Goal: Browse casually: Explore the website without a specific task or goal

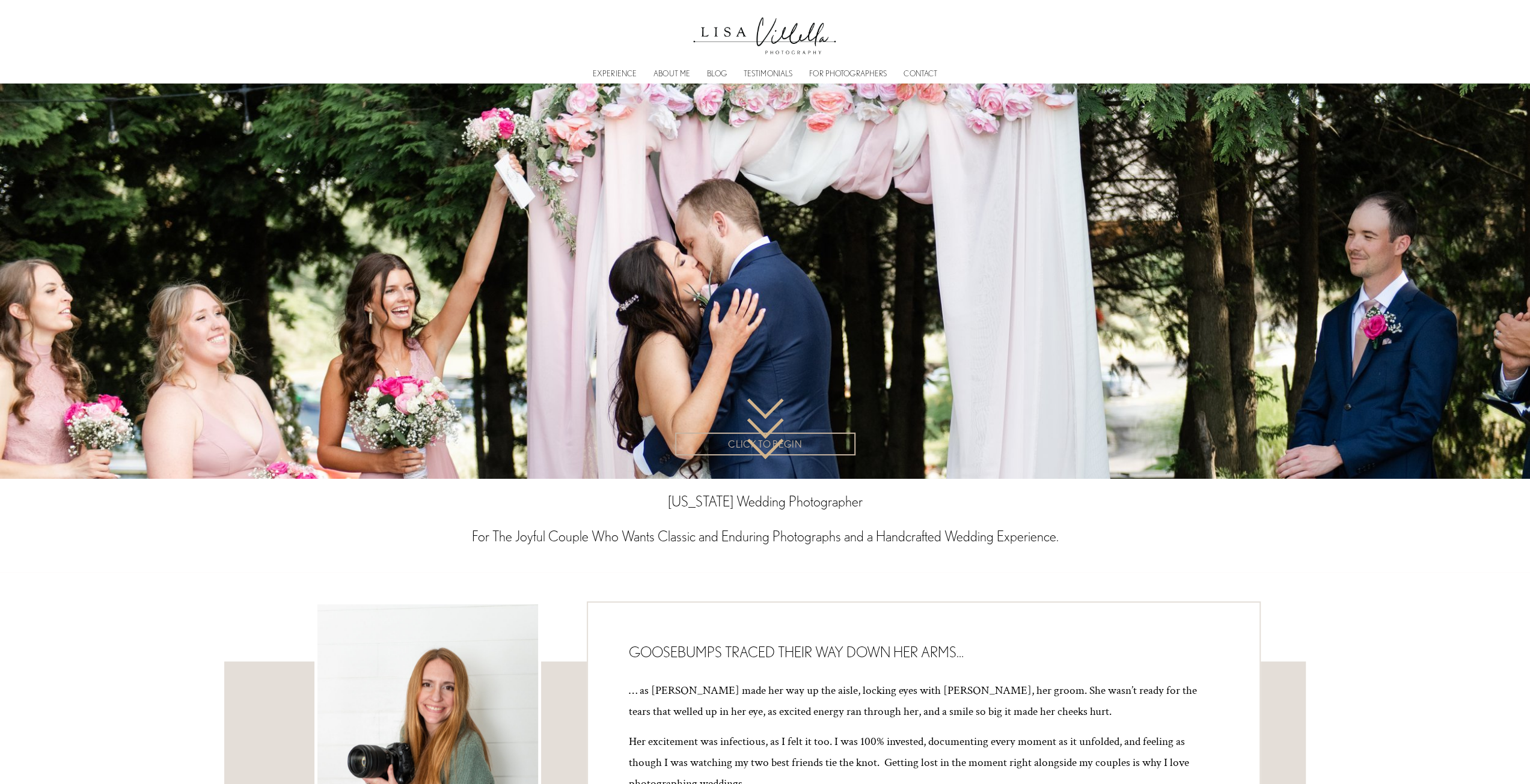
click at [602, 73] on link "EXPERIENCE" at bounding box center [614, 74] width 44 height 4
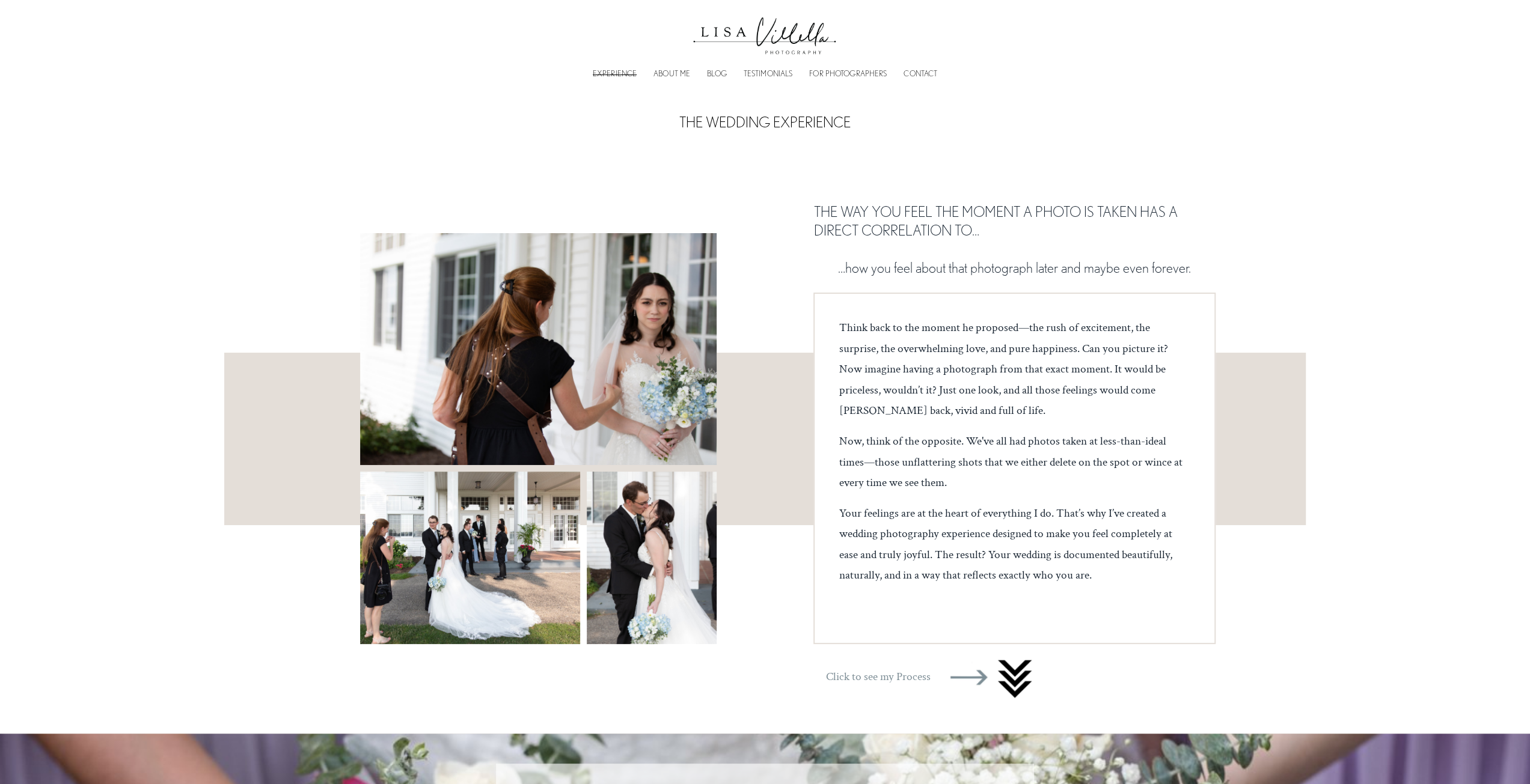
click at [759, 76] on link "TESTIMONIALS" at bounding box center [768, 74] width 49 height 4
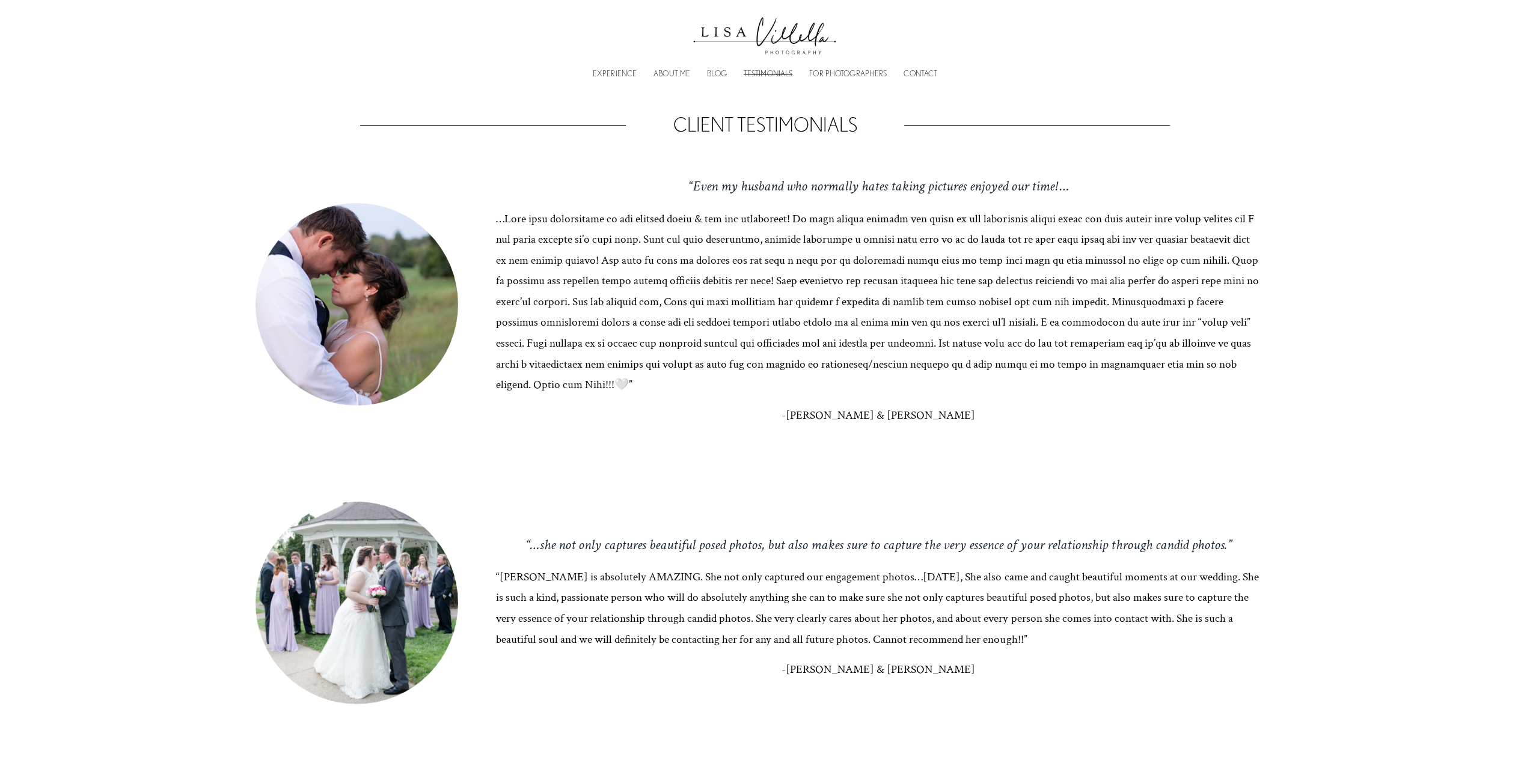
click at [727, 71] on div "EXPERIENCE ABOUT ME BLOG TESTIMONIALS FOR PHOTOGRAPHERS CONTACT" at bounding box center [765, 73] width 688 height 11
click at [723, 73] on link "BLOG" at bounding box center [717, 74] width 20 height 4
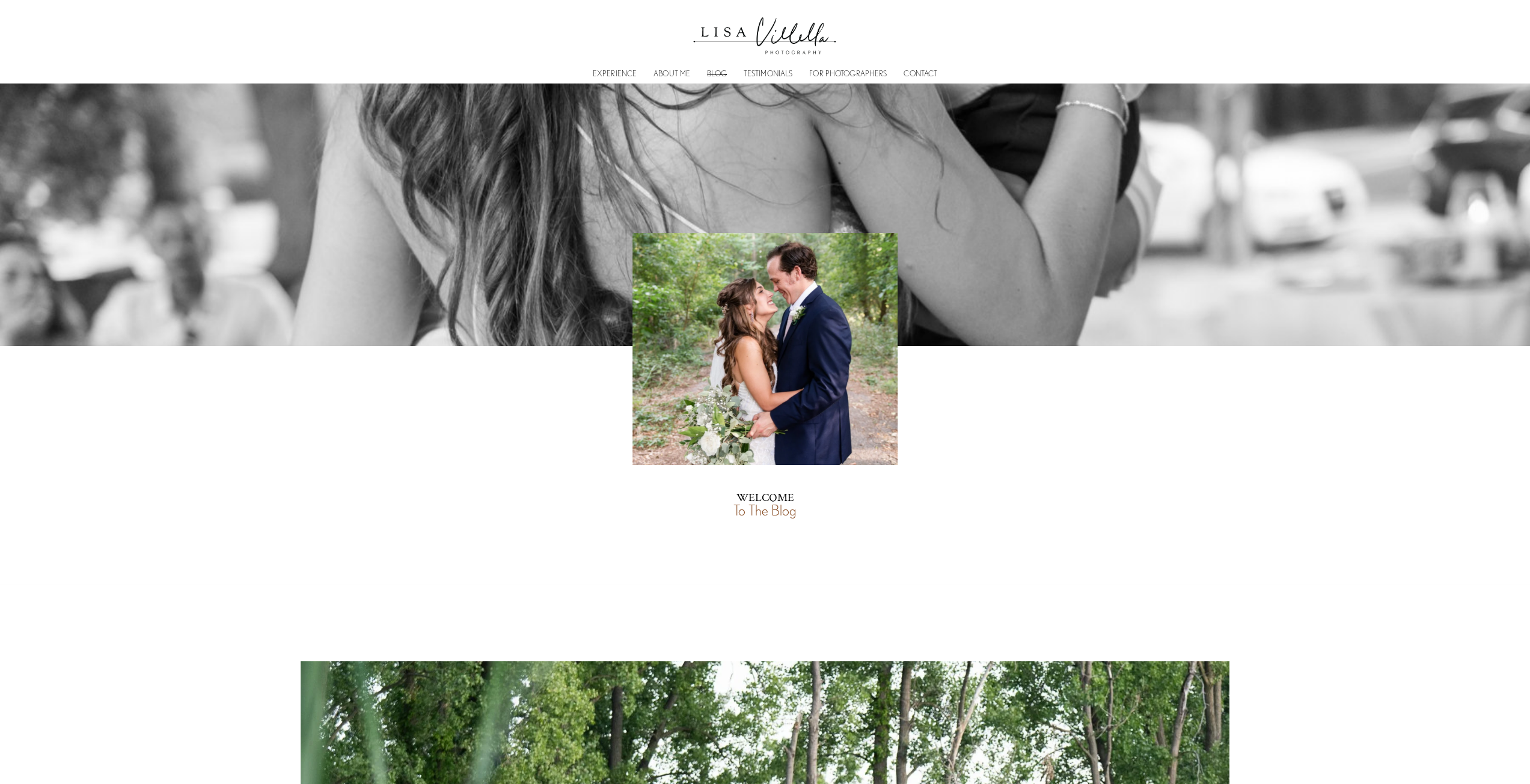
click at [835, 72] on link "FOR PHOTOGRAPHERS" at bounding box center [848, 74] width 78 height 4
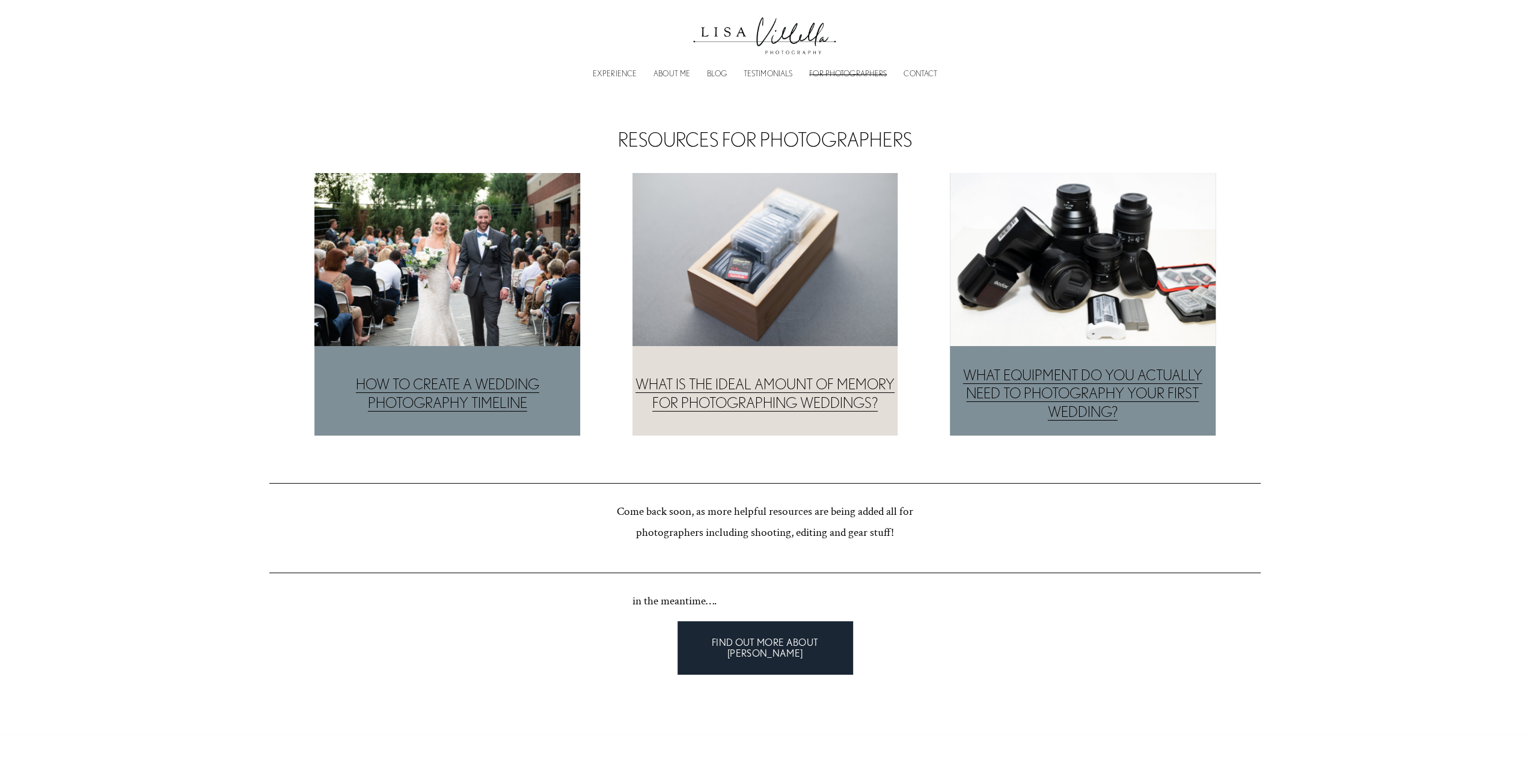
click at [901, 68] on div "EXPERIENCE ABOUT ME BLOG TESTIMONIALS FOR PHOTOGRAPHERS CONTACT" at bounding box center [765, 73] width 688 height 11
click at [911, 72] on link "CONTACT" at bounding box center [920, 74] width 33 height 4
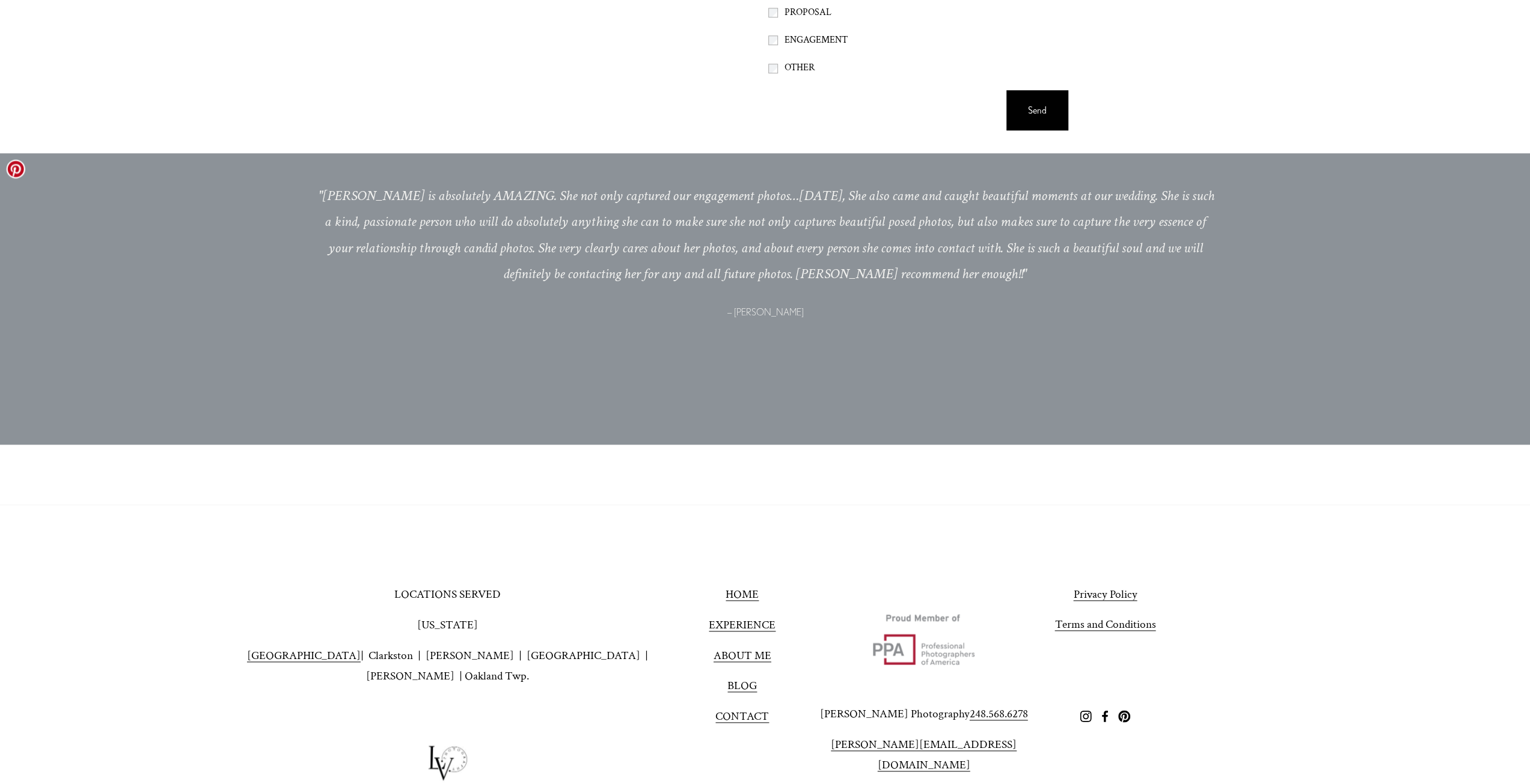
scroll to position [1226, 0]
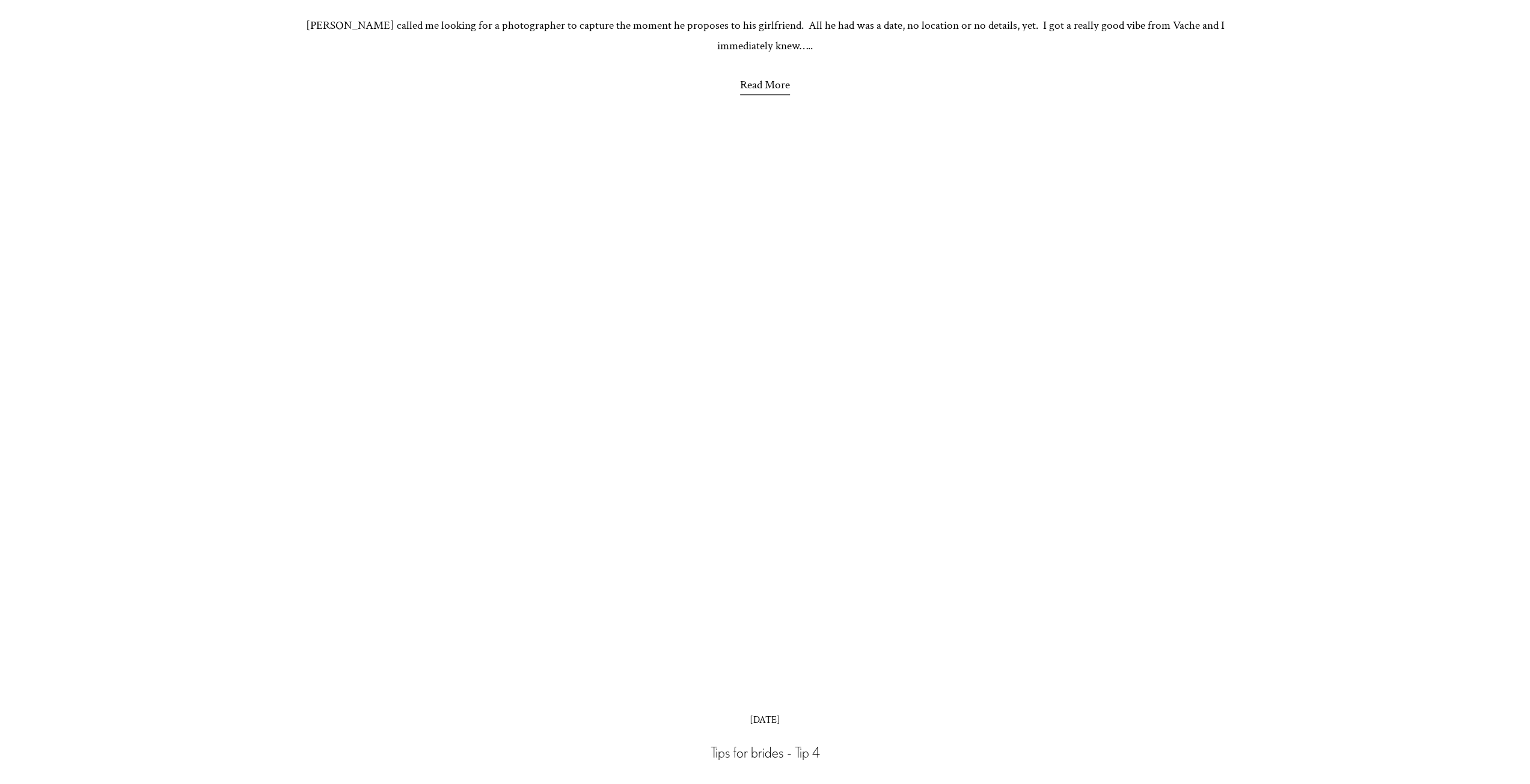
scroll to position [1442, 0]
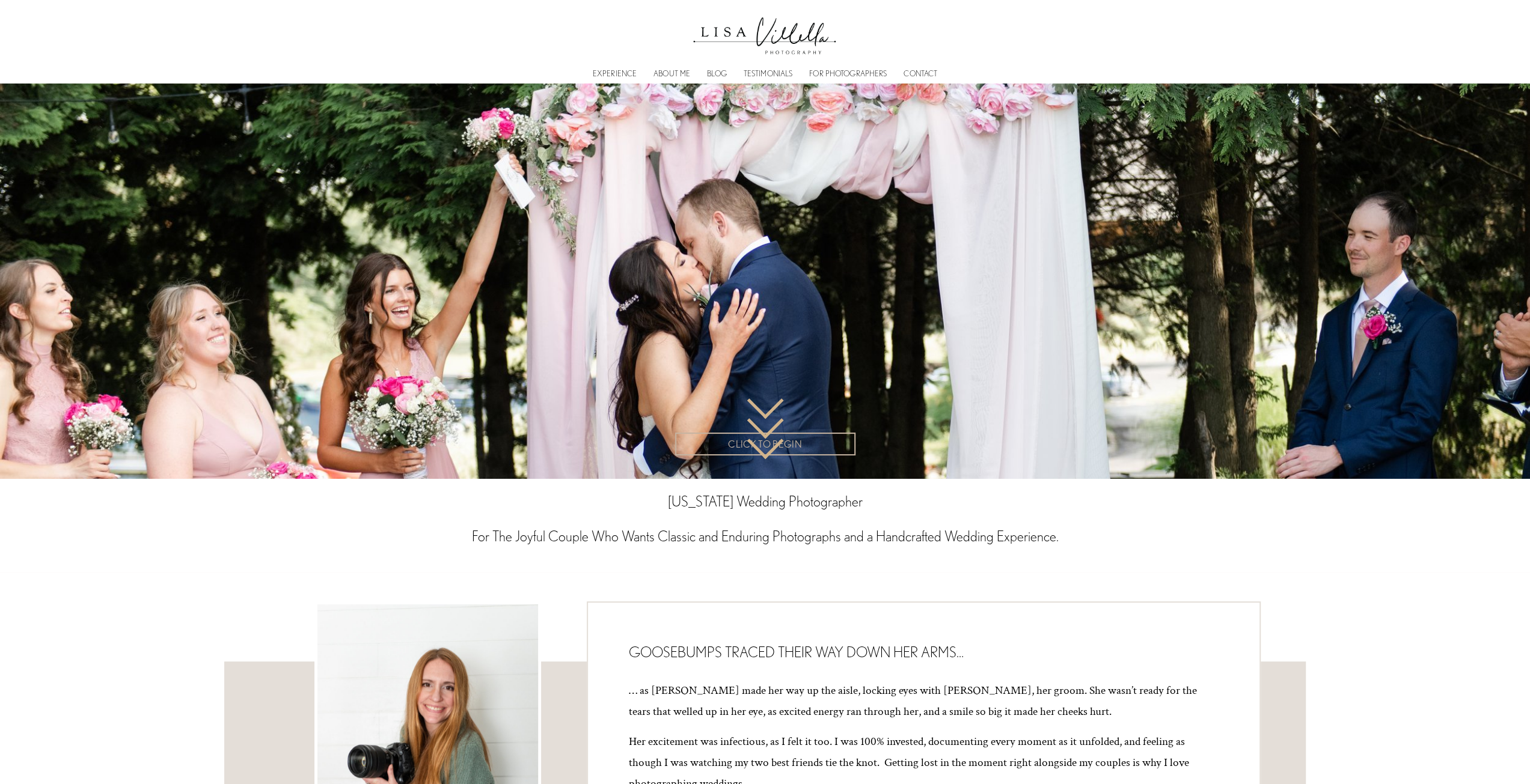
click at [742, 453] on link "CLICK TO BEGIN" at bounding box center [765, 445] width 181 height 24
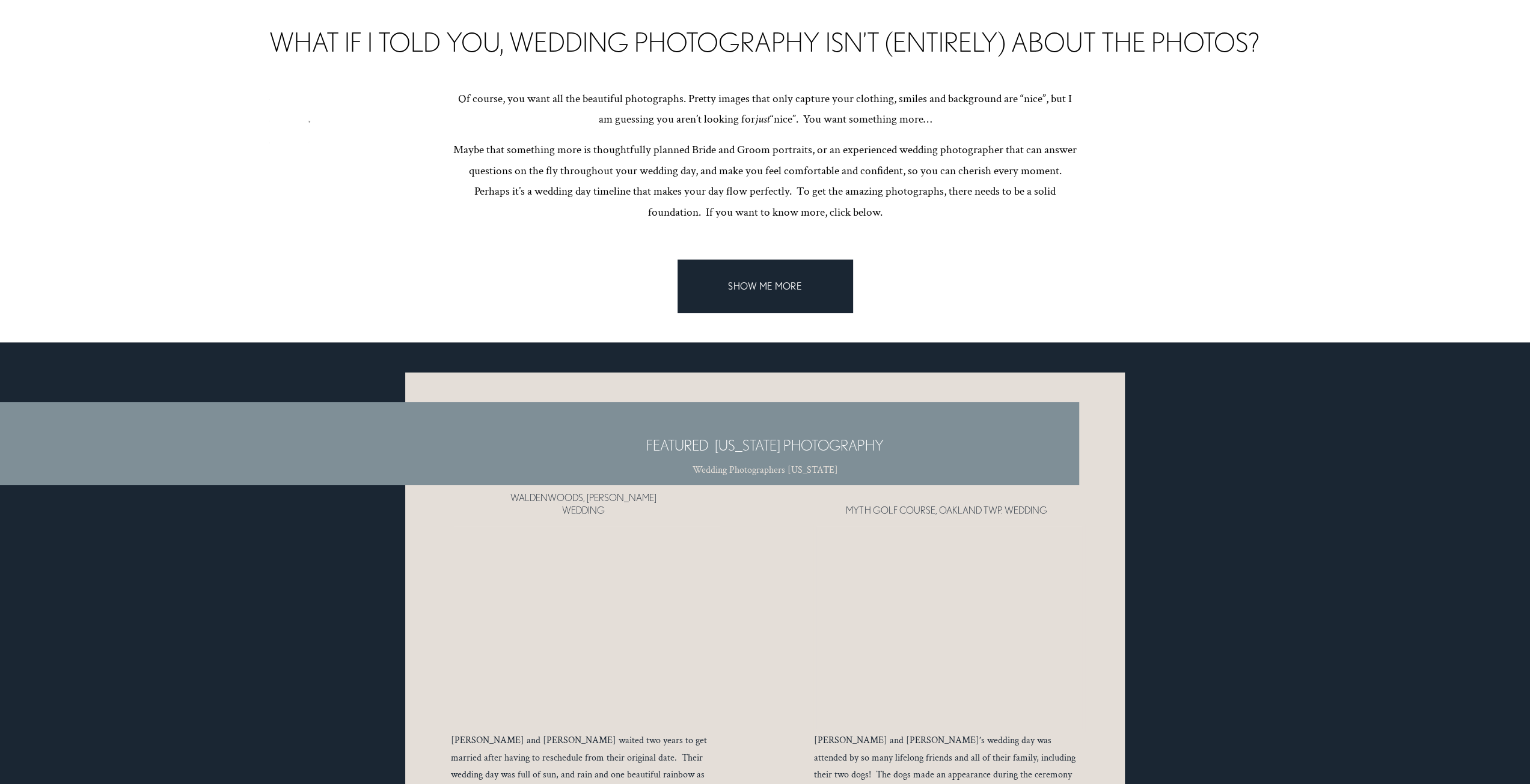
scroll to position [4644, 0]
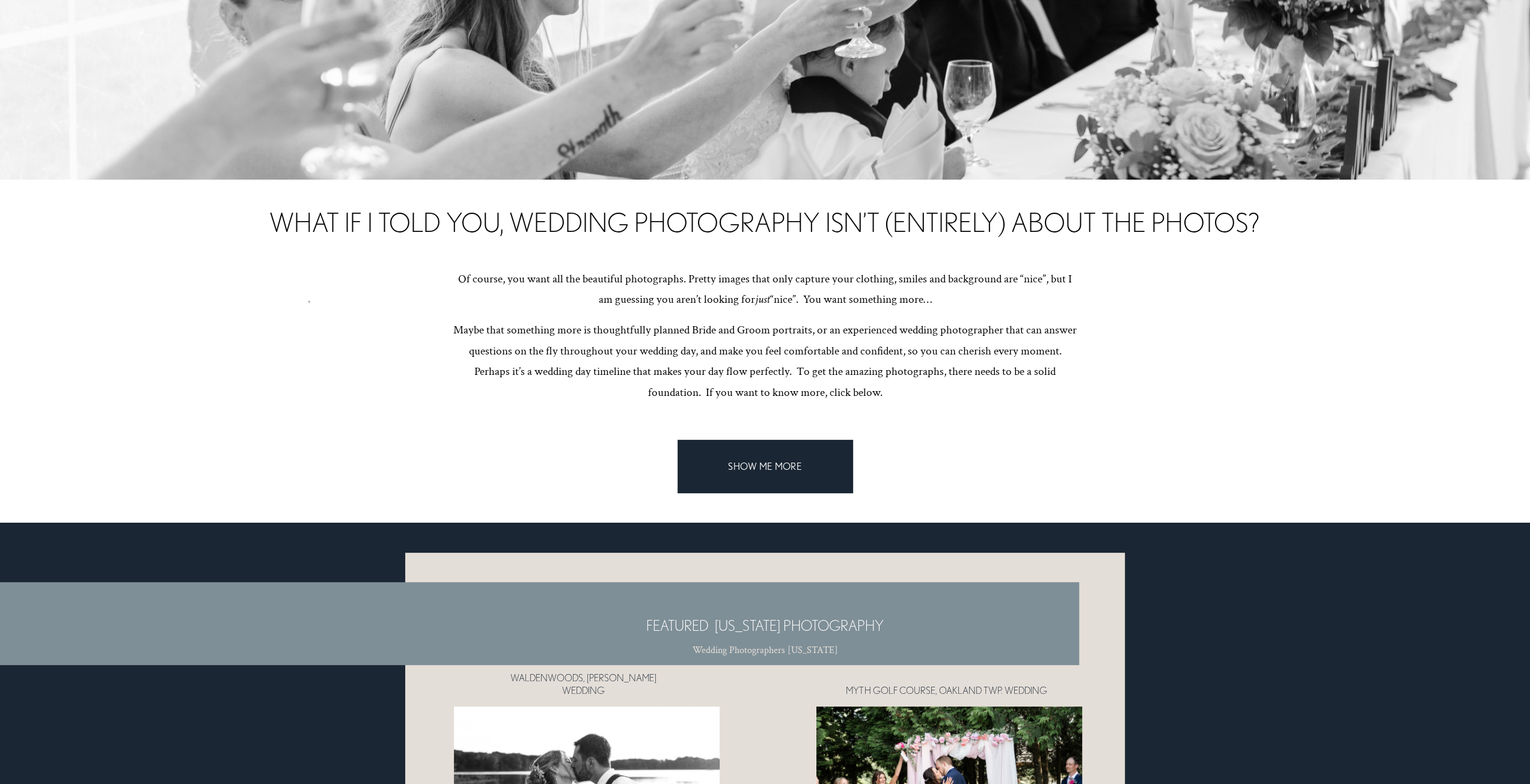
click at [697, 440] on link "SHOW ME MORE" at bounding box center [765, 466] width 175 height 53
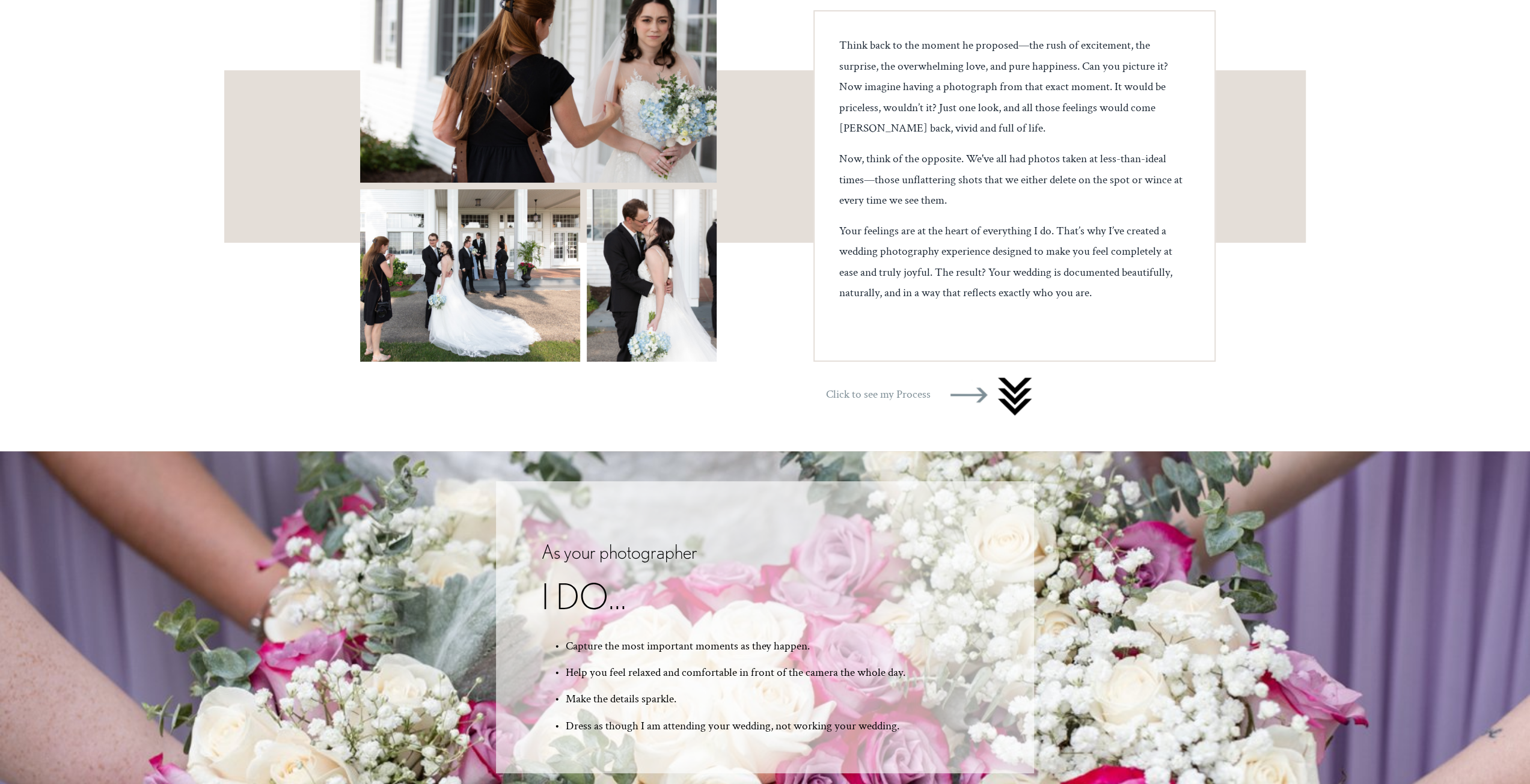
scroll to position [300, 0]
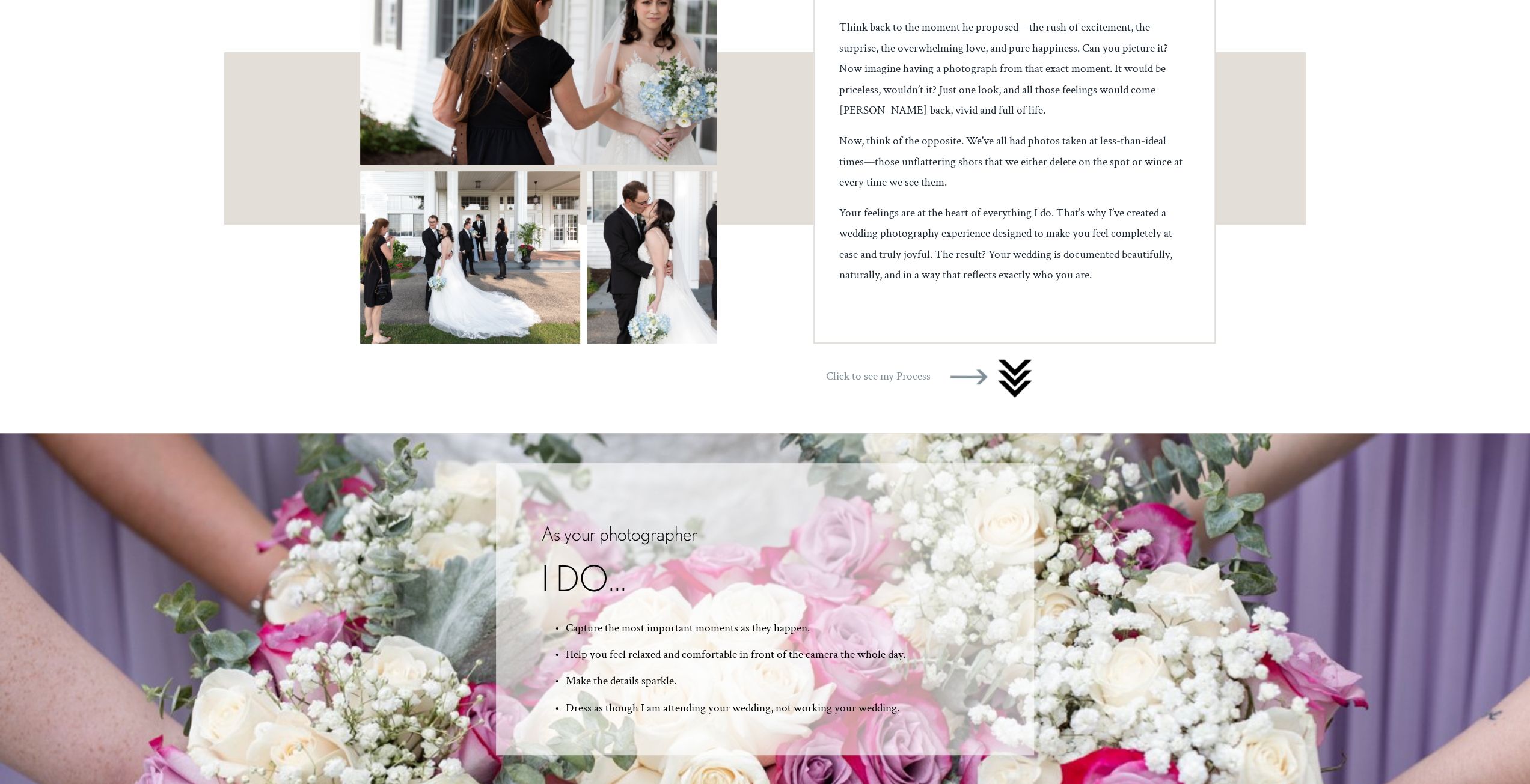
click at [1013, 378] on div at bounding box center [1014, 377] width 39 height 50
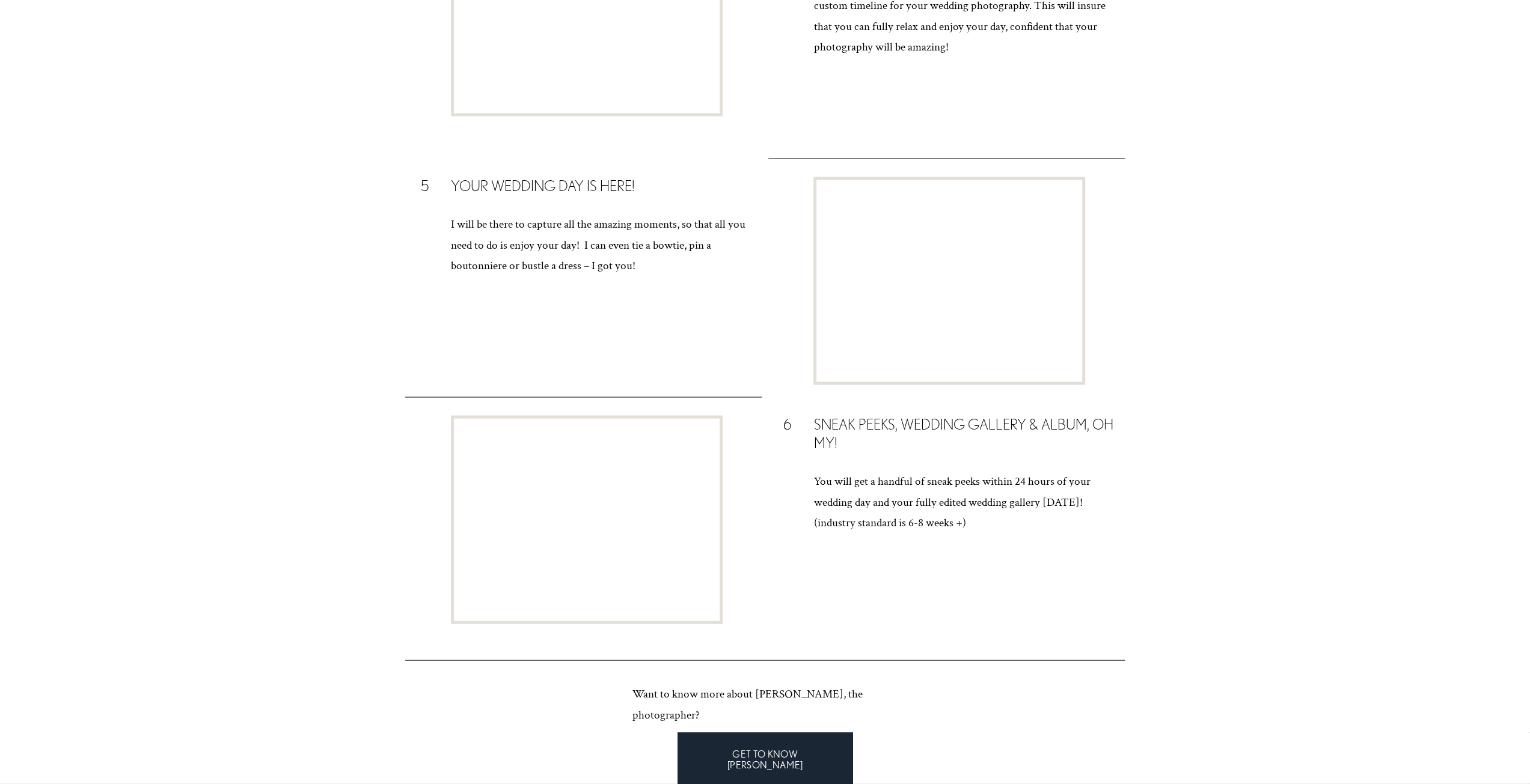
scroll to position [2177, 0]
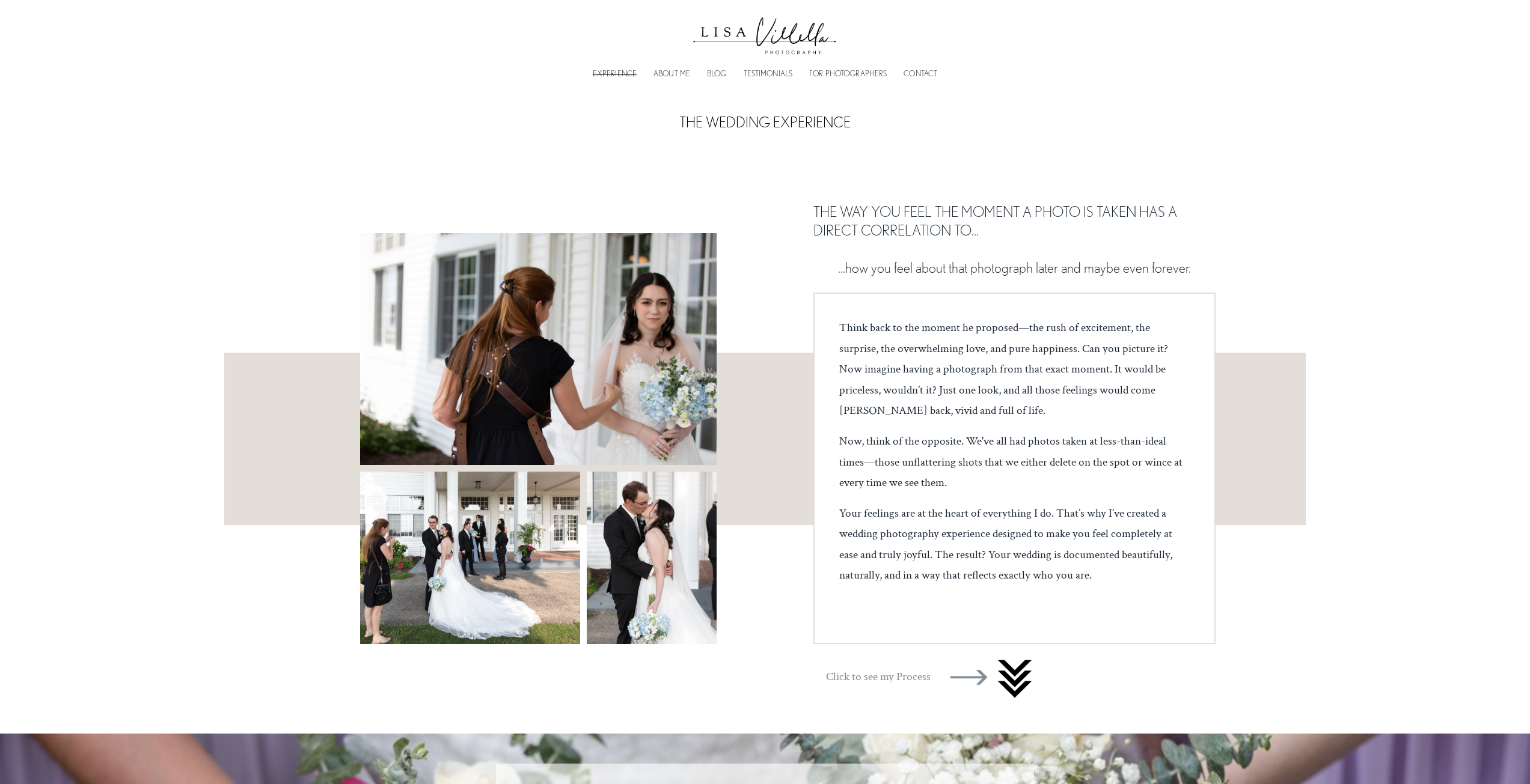
scroll to position [300, 0]
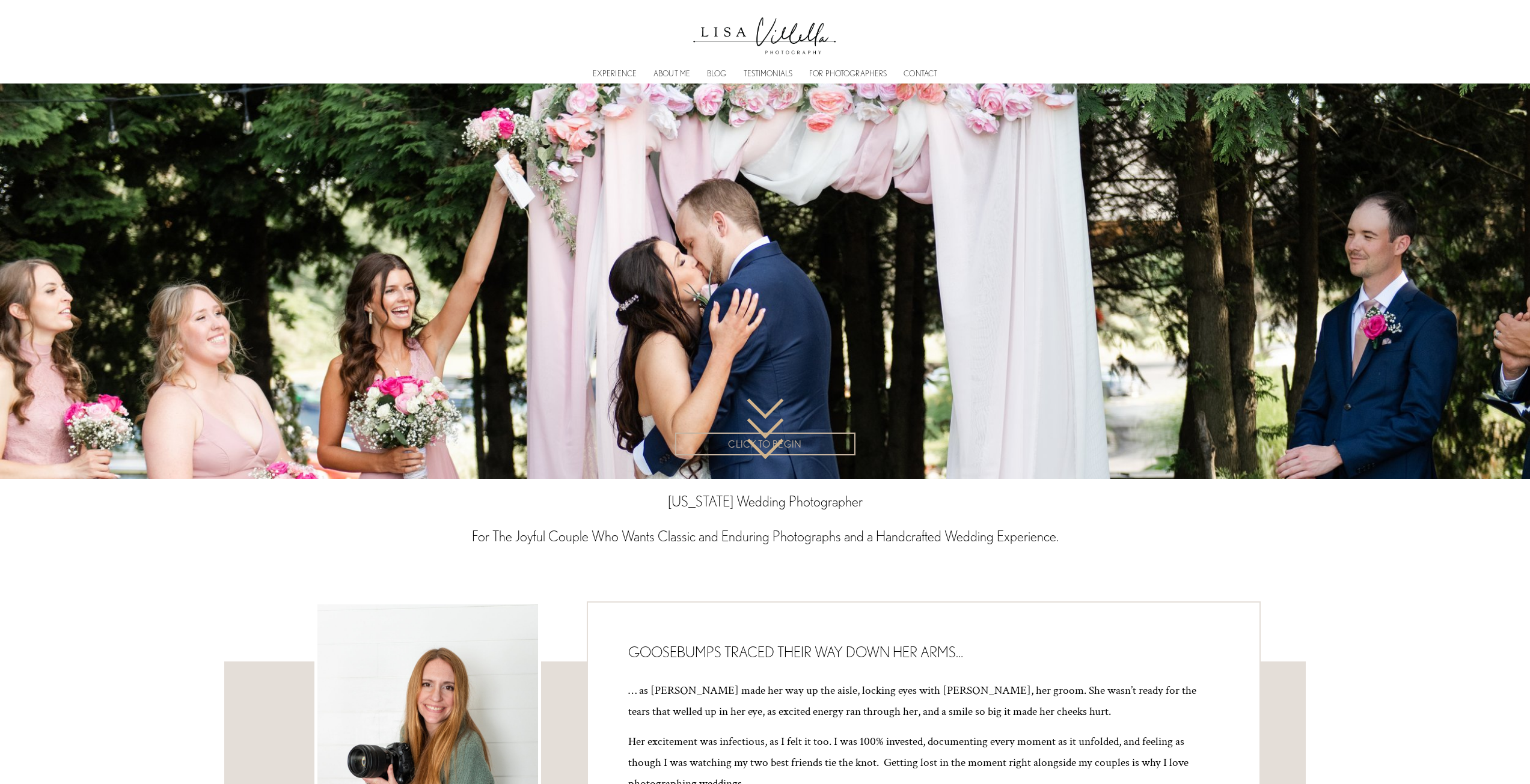
scroll to position [4644, 0]
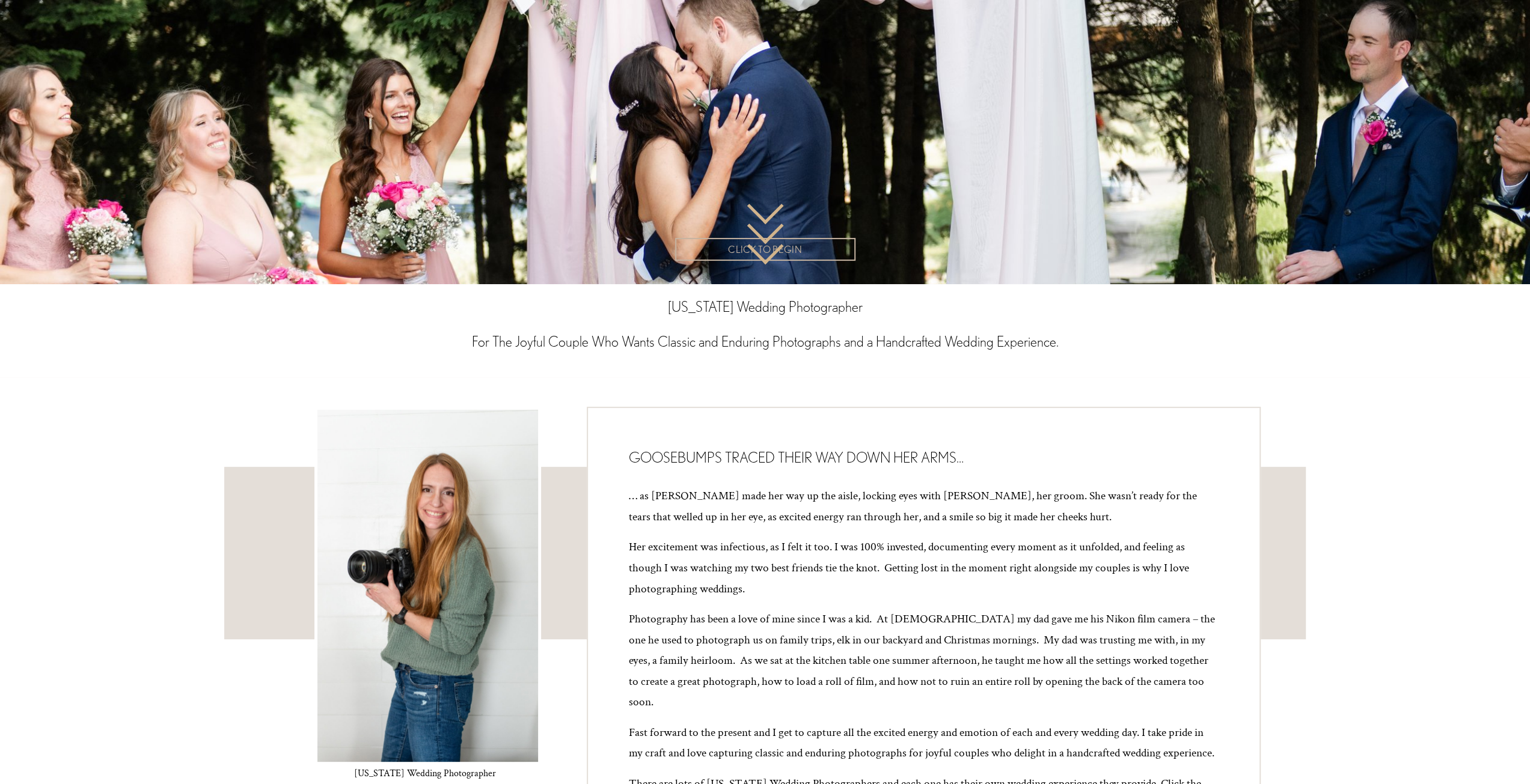
scroll to position [420, 0]
